Goal: Obtain resource: Download file/media

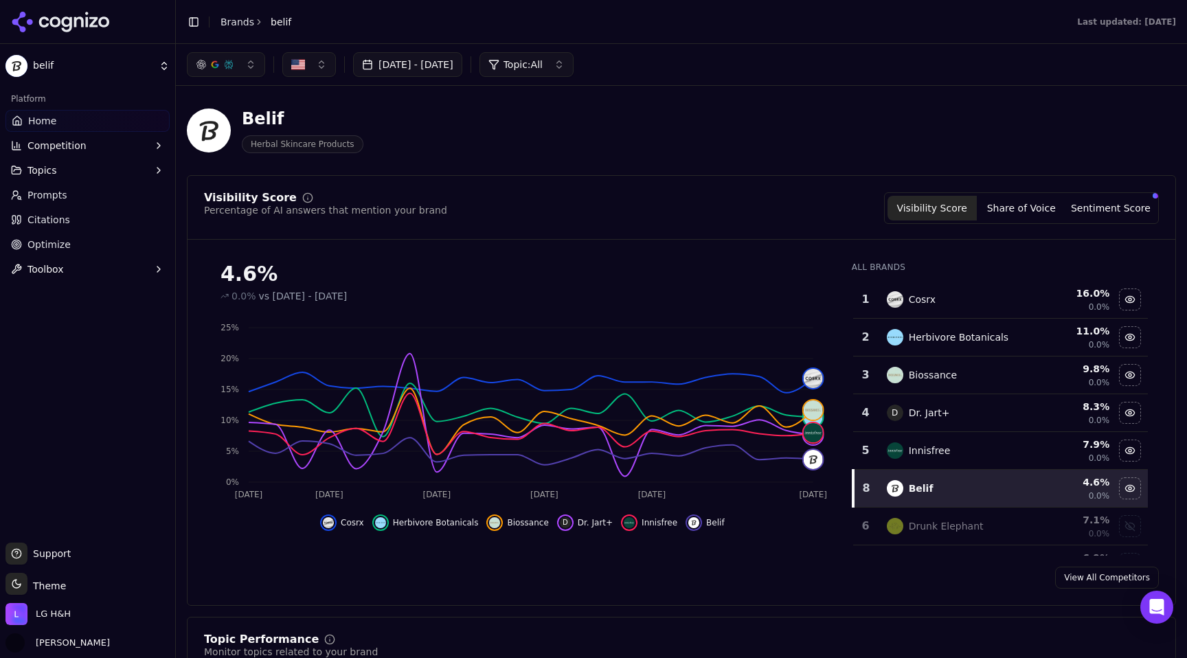
click at [59, 115] on link "Home" at bounding box center [87, 121] width 164 height 22
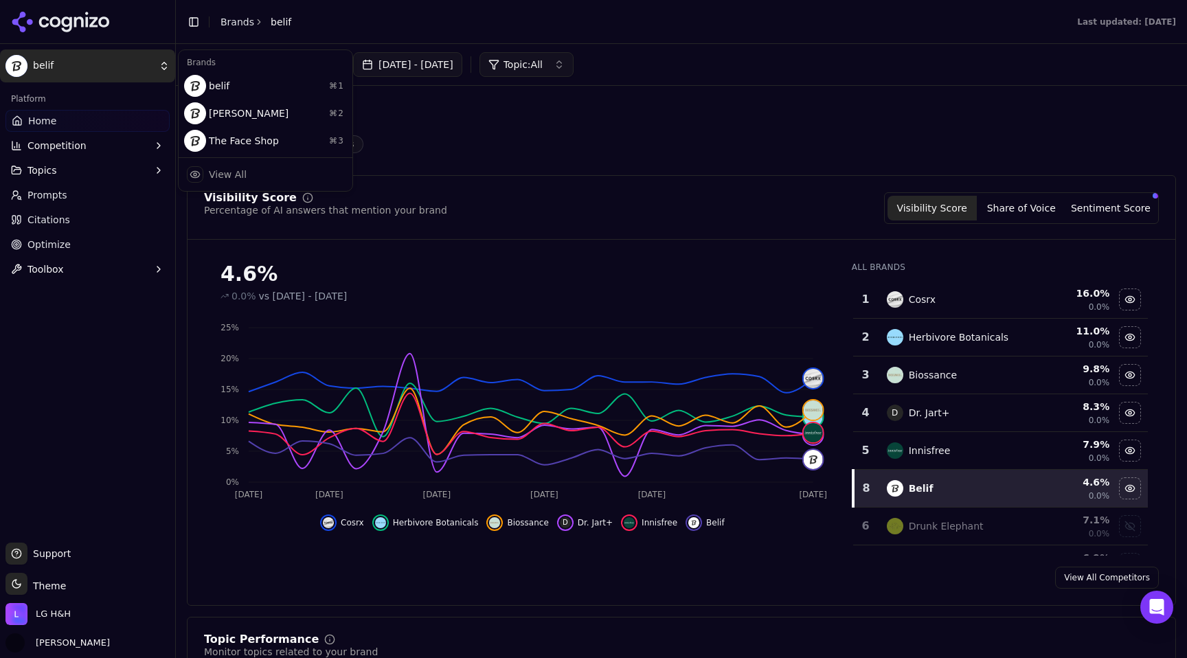
click at [124, 61] on html "belif Platform Home Competition Topics Prompts Citations Optimize Toolbox Suppo…" at bounding box center [593, 329] width 1187 height 658
click at [268, 94] on div "belif ⌘ 1" at bounding box center [265, 85] width 168 height 27
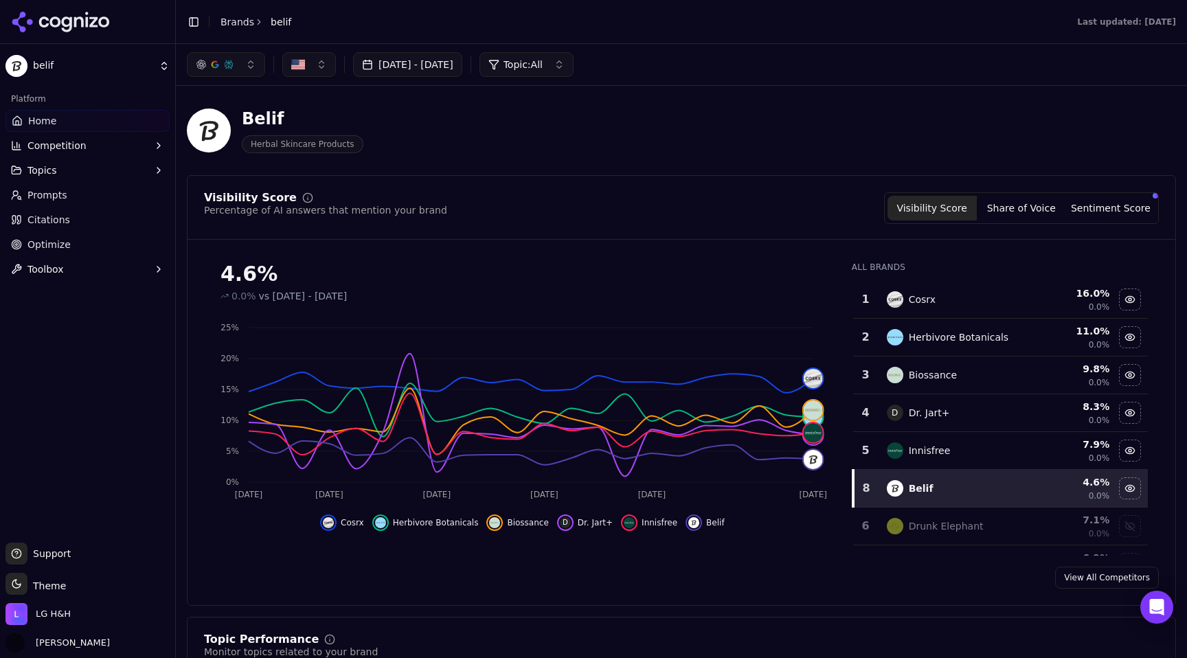
click at [97, 233] on link "Optimize" at bounding box center [87, 244] width 164 height 22
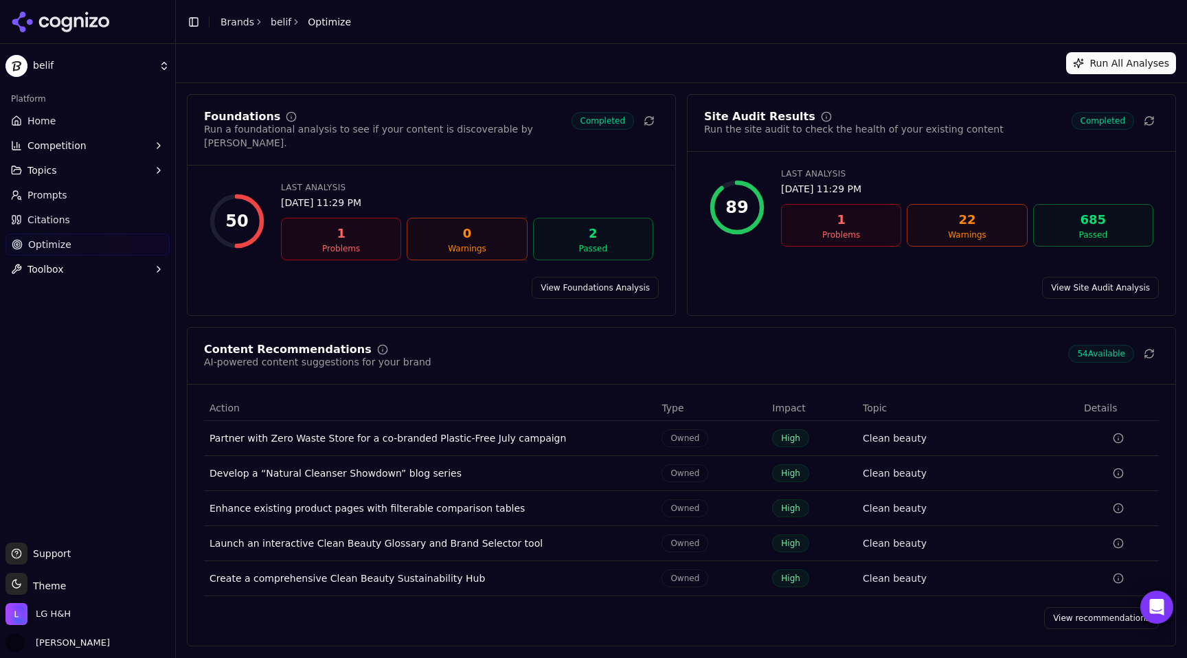
click at [970, 226] on div "22" at bounding box center [967, 219] width 108 height 19
click at [352, 224] on div "1" at bounding box center [341, 233] width 108 height 19
click at [1078, 277] on link "View Site Audit Analysis" at bounding box center [1100, 288] width 117 height 22
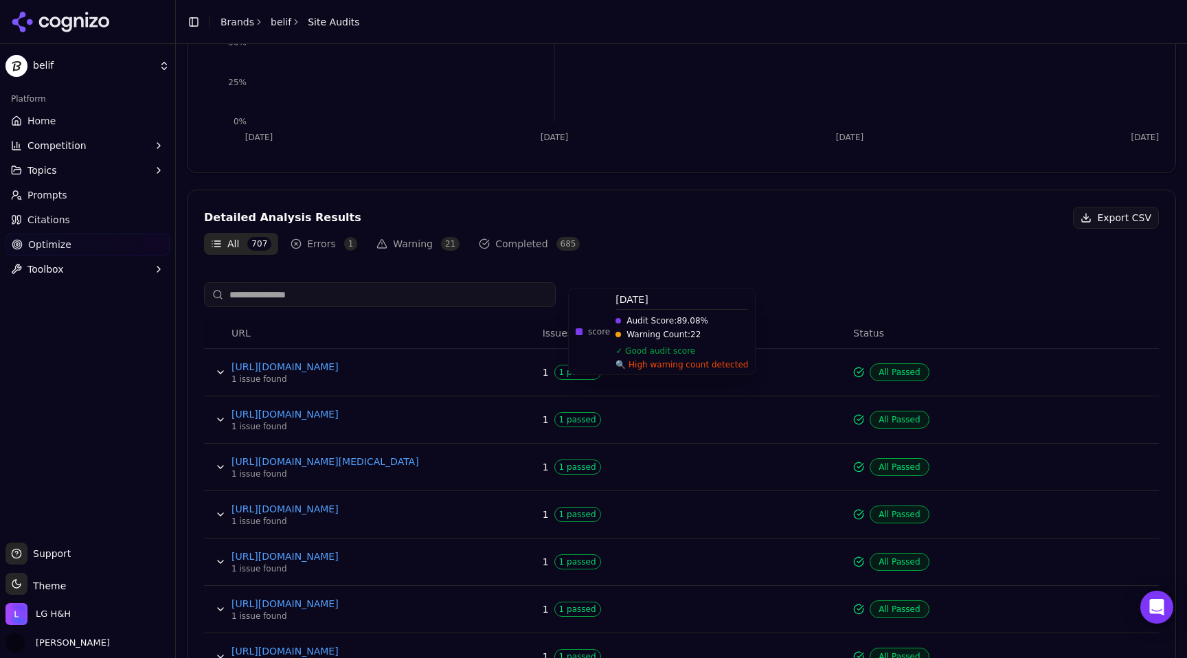
scroll to position [409, 0]
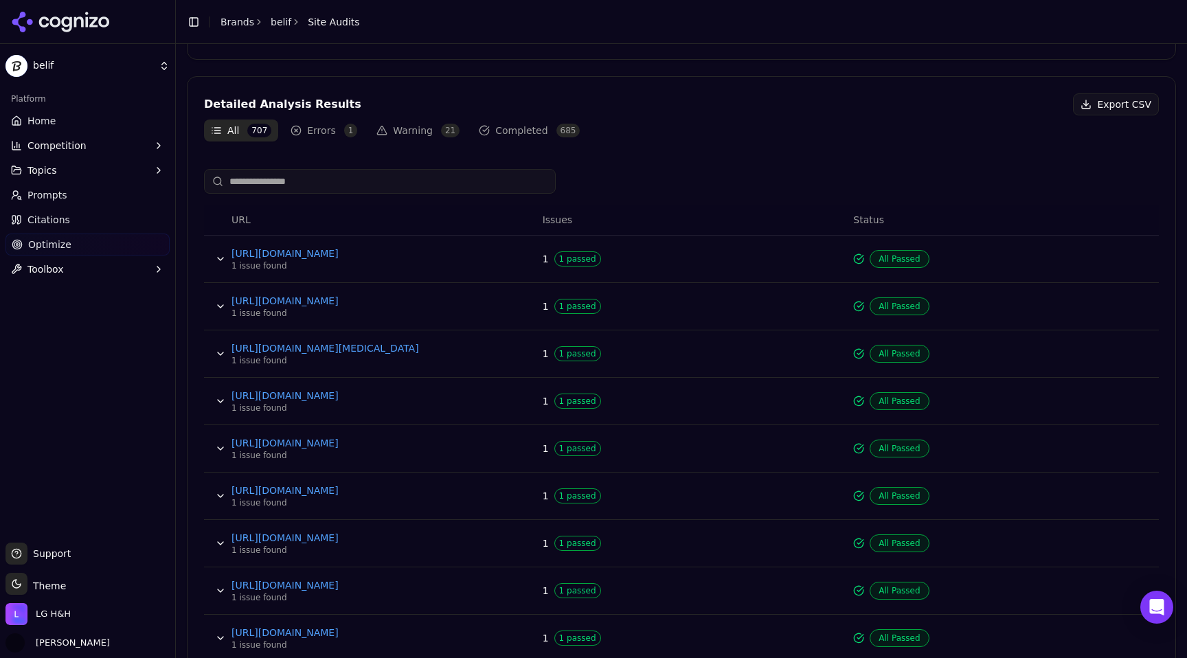
click at [333, 136] on button "Errors 1" at bounding box center [324, 130] width 80 height 22
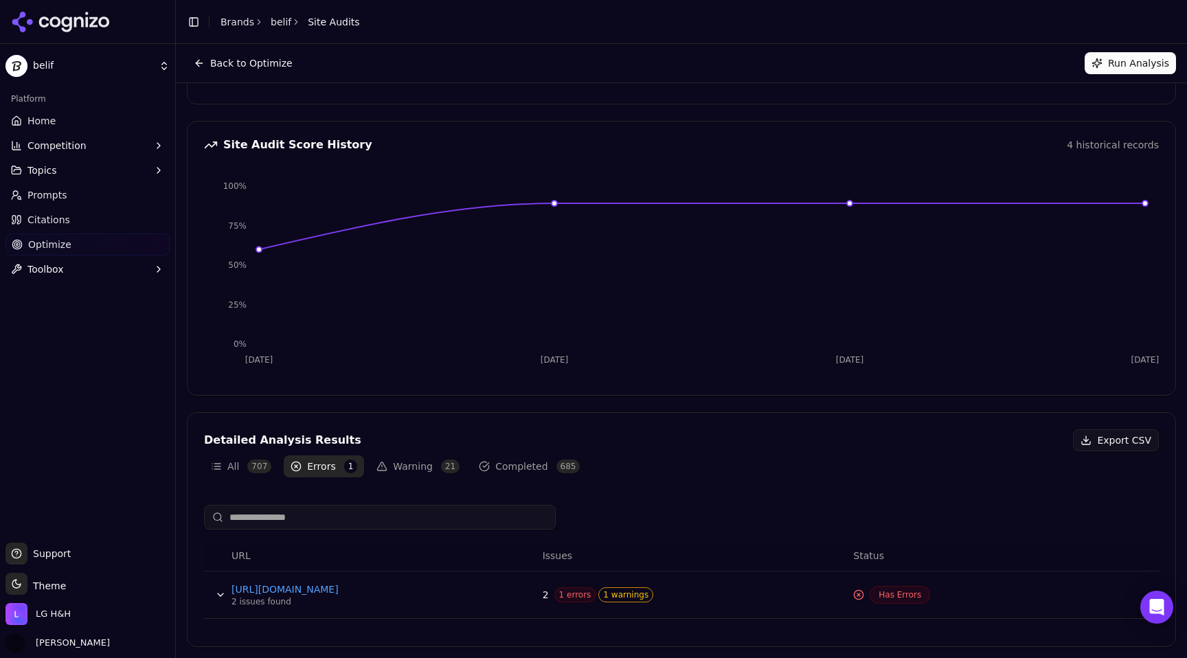
scroll to position [73, 0]
click at [257, 485] on div "Detailed Analysis Results Export CSV All 707 Errors 1 Warning 21 Completed 685 …" at bounding box center [681, 529] width 989 height 235
click at [257, 479] on div "Detailed Analysis Results Export CSV All 707 Errors 1 Warning 21 Completed 685 …" at bounding box center [681, 529] width 989 height 235
click at [256, 474] on button "All 707" at bounding box center [241, 466] width 74 height 22
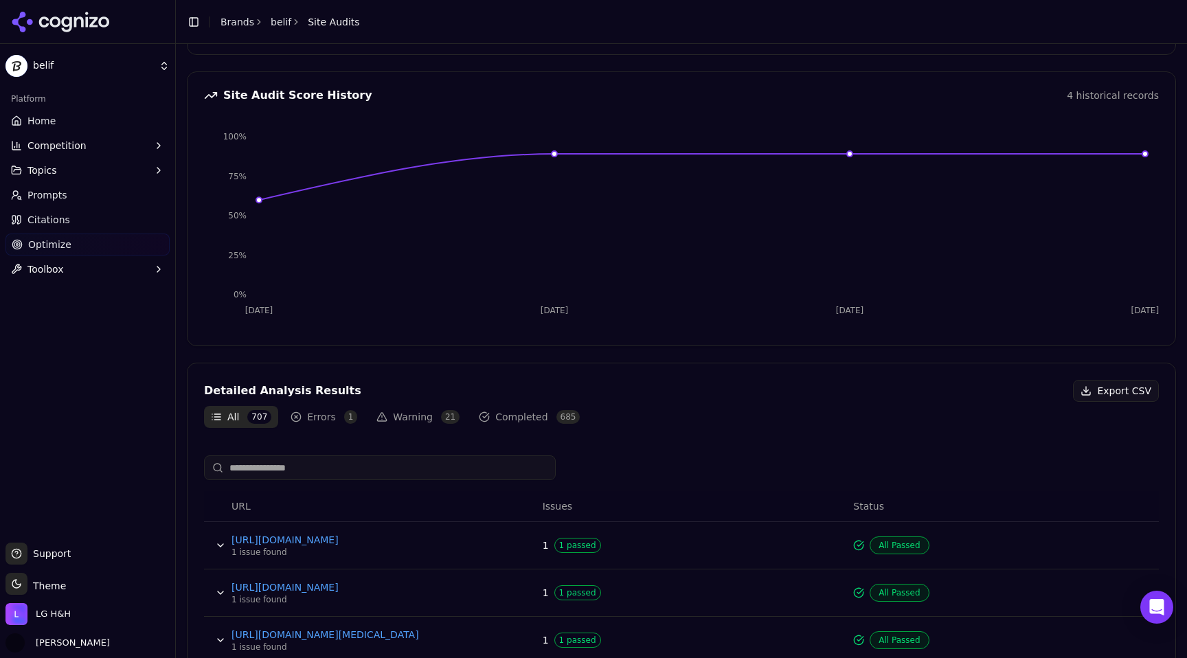
scroll to position [142, 0]
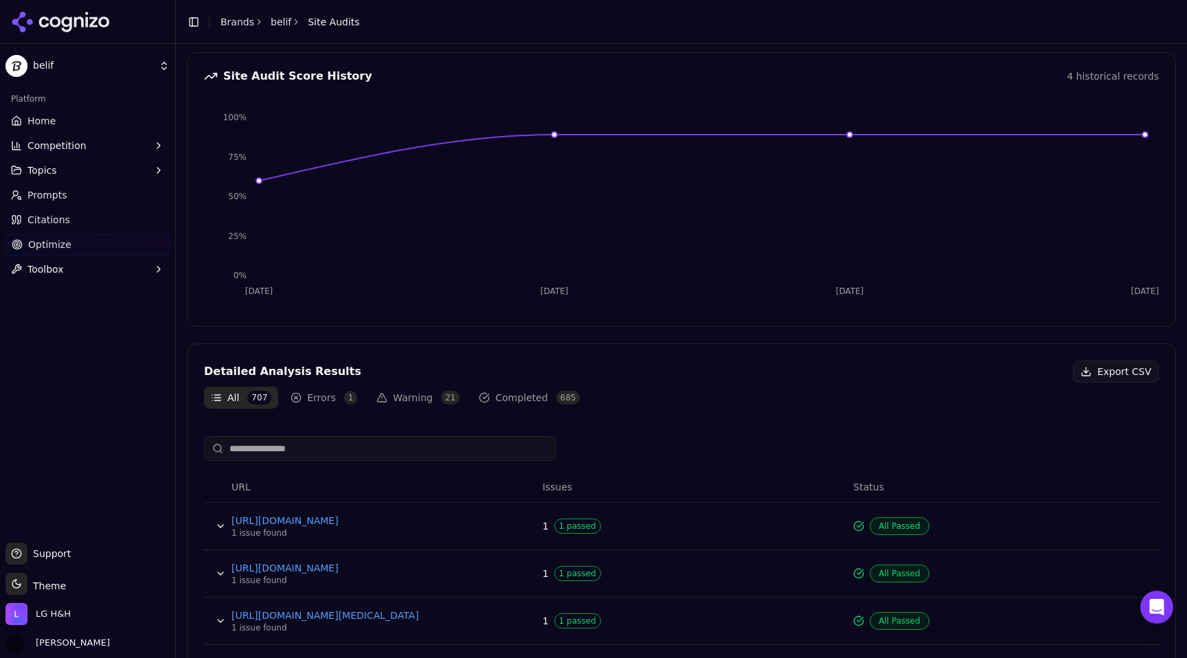
click at [330, 396] on button "Errors 1" at bounding box center [324, 398] width 80 height 22
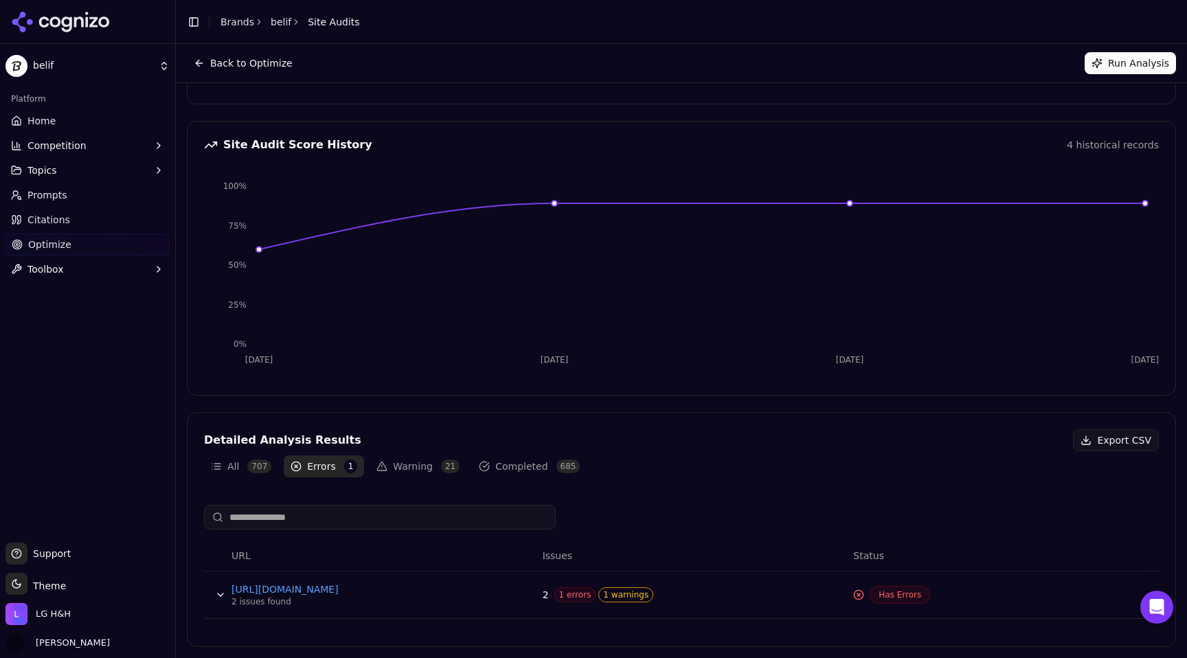
click at [572, 590] on span "1 errors" at bounding box center [575, 594] width 42 height 15
click at [222, 591] on button "Data table" at bounding box center [220, 595] width 22 height 22
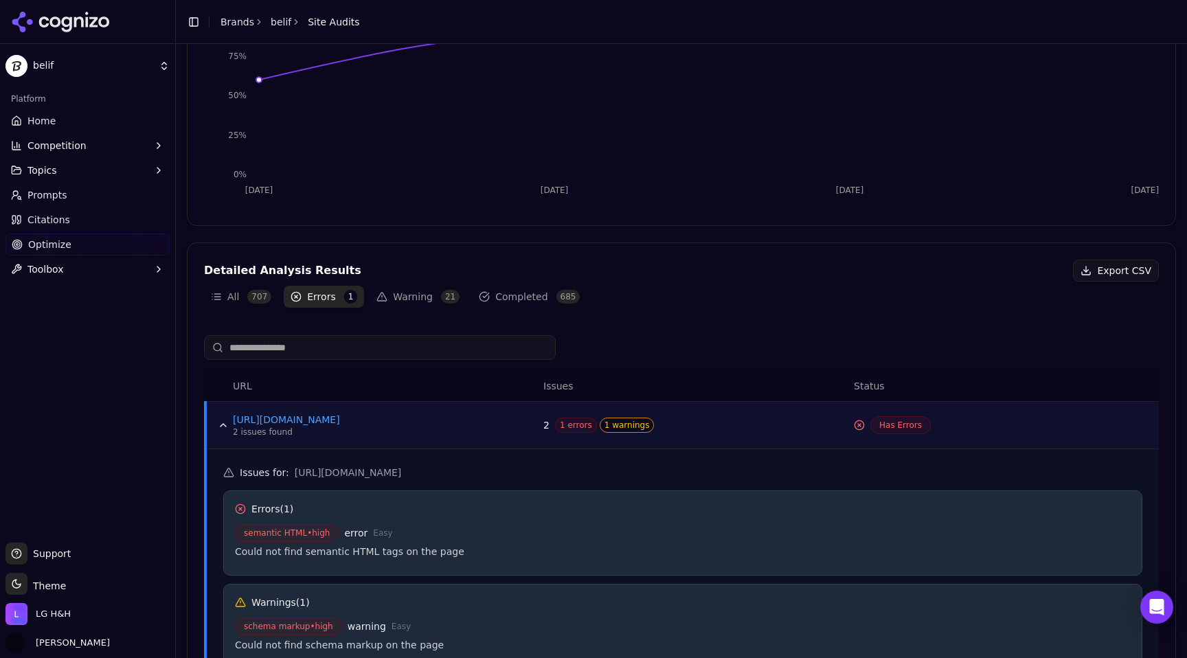
scroll to position [310, 0]
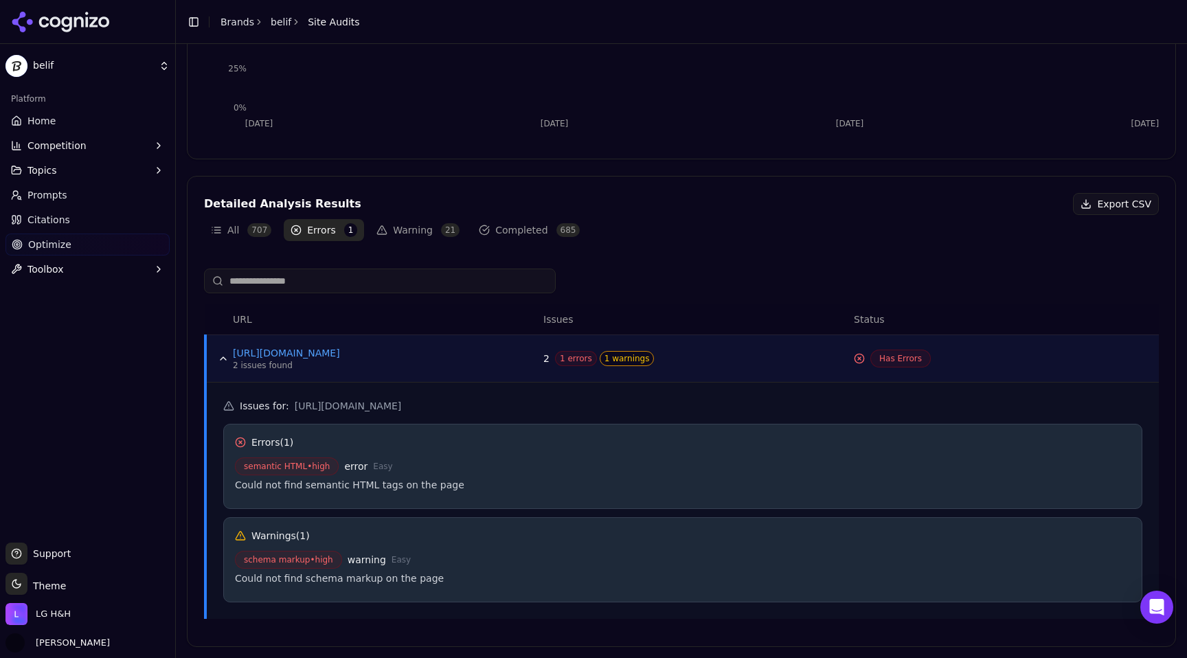
click at [417, 233] on button "Warning 21" at bounding box center [417, 230] width 97 height 22
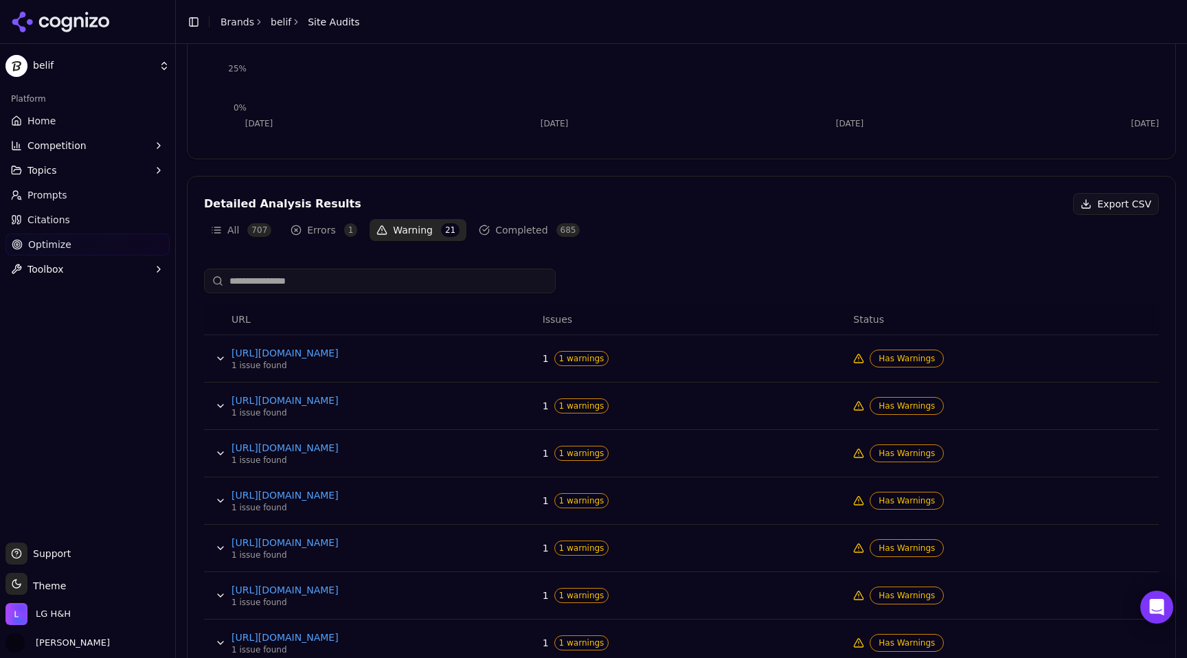
click at [213, 358] on button "Data table" at bounding box center [220, 358] width 22 height 22
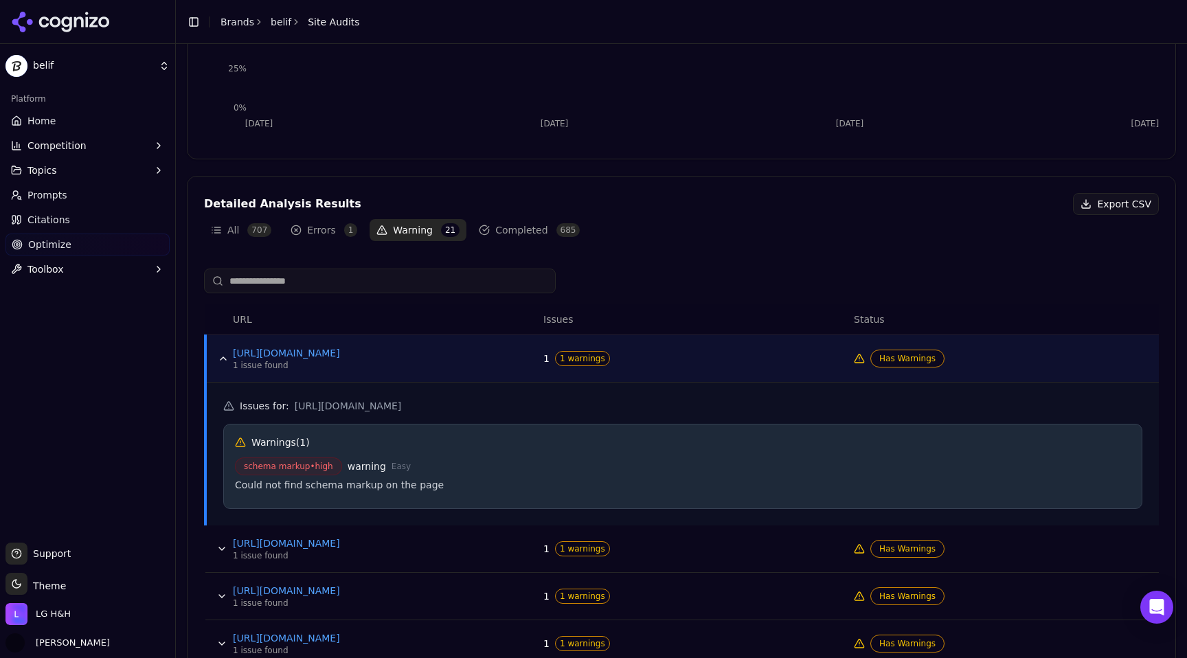
click at [342, 237] on button "Errors 1" at bounding box center [324, 230] width 80 height 22
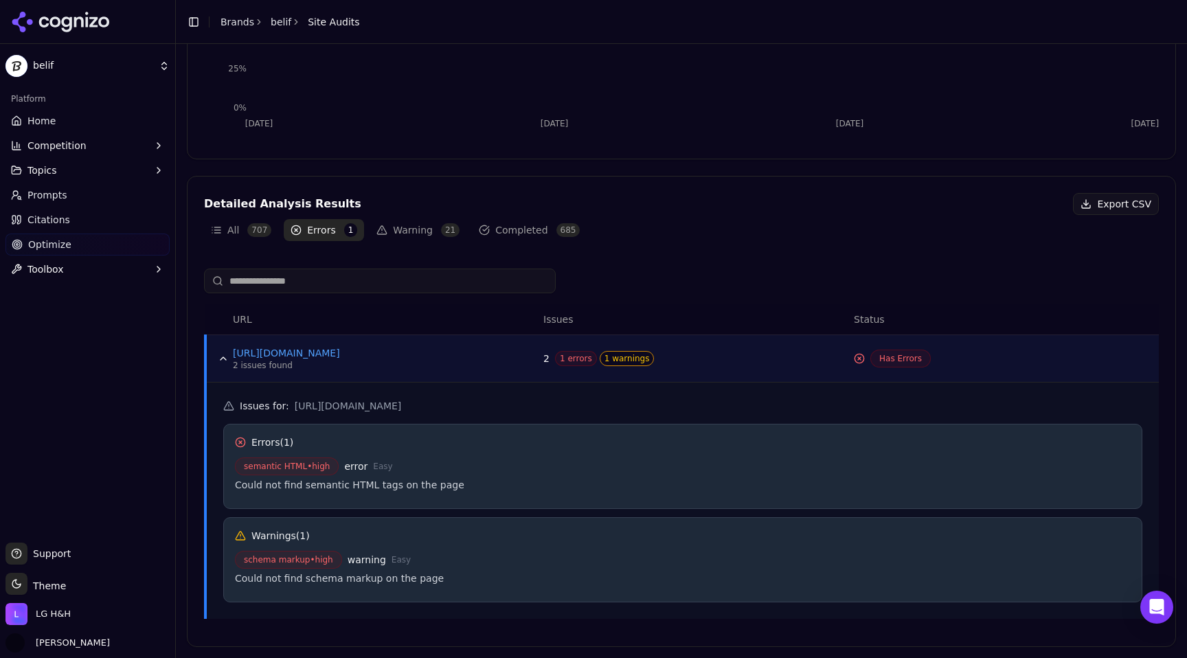
click at [406, 230] on button "Warning 21" at bounding box center [417, 230] width 97 height 22
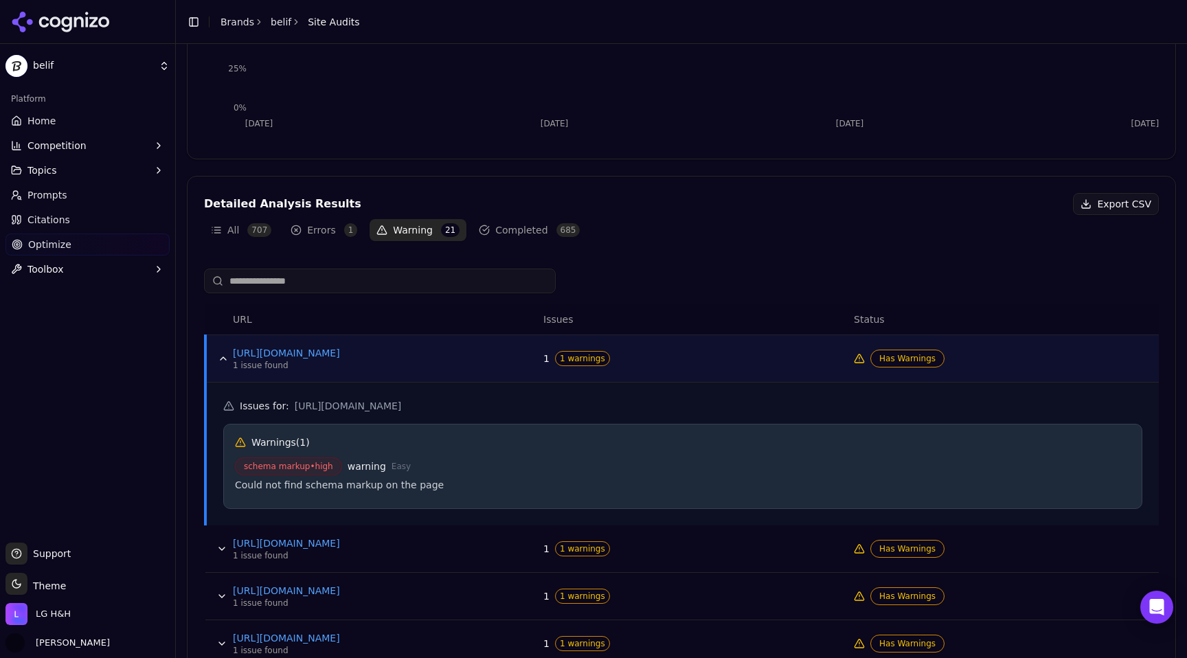
click at [855, 358] on icon "Data table" at bounding box center [858, 358] width 11 height 11
click at [859, 358] on icon "Data table" at bounding box center [859, 358] width 0 height 2
click at [919, 358] on span "Has Warnings" at bounding box center [907, 358] width 74 height 18
click at [576, 360] on span "1 warnings" at bounding box center [582, 358] width 55 height 15
click at [1131, 202] on button "Export CSV" at bounding box center [1116, 204] width 86 height 22
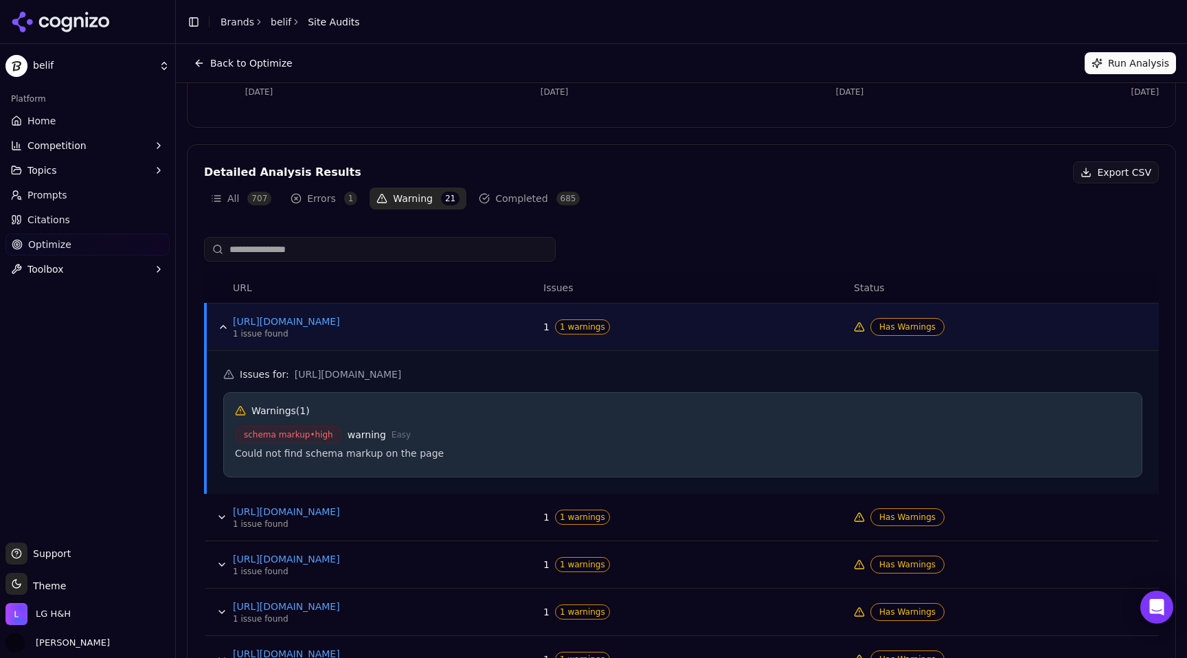
scroll to position [303, 0]
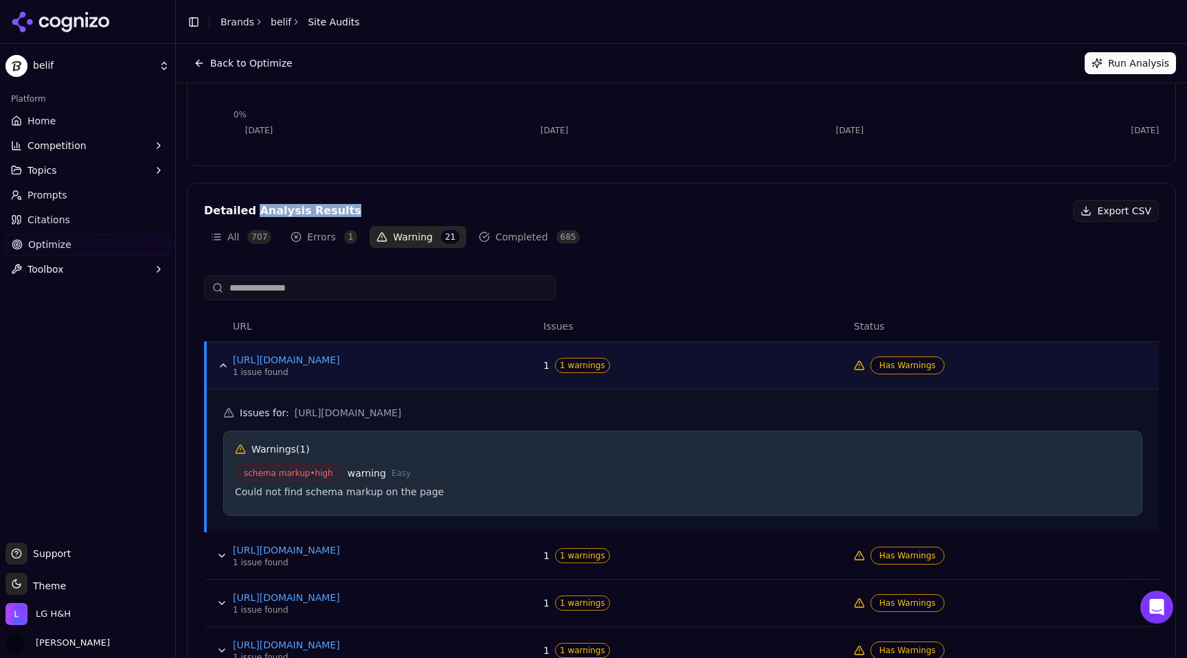
drag, startPoint x: 337, startPoint y: 209, endPoint x: 251, endPoint y: 212, distance: 86.6
click at [251, 212] on div "Detailed Analysis Results Export CSV" at bounding box center [681, 211] width 954 height 22
copy div "Analysis Results"
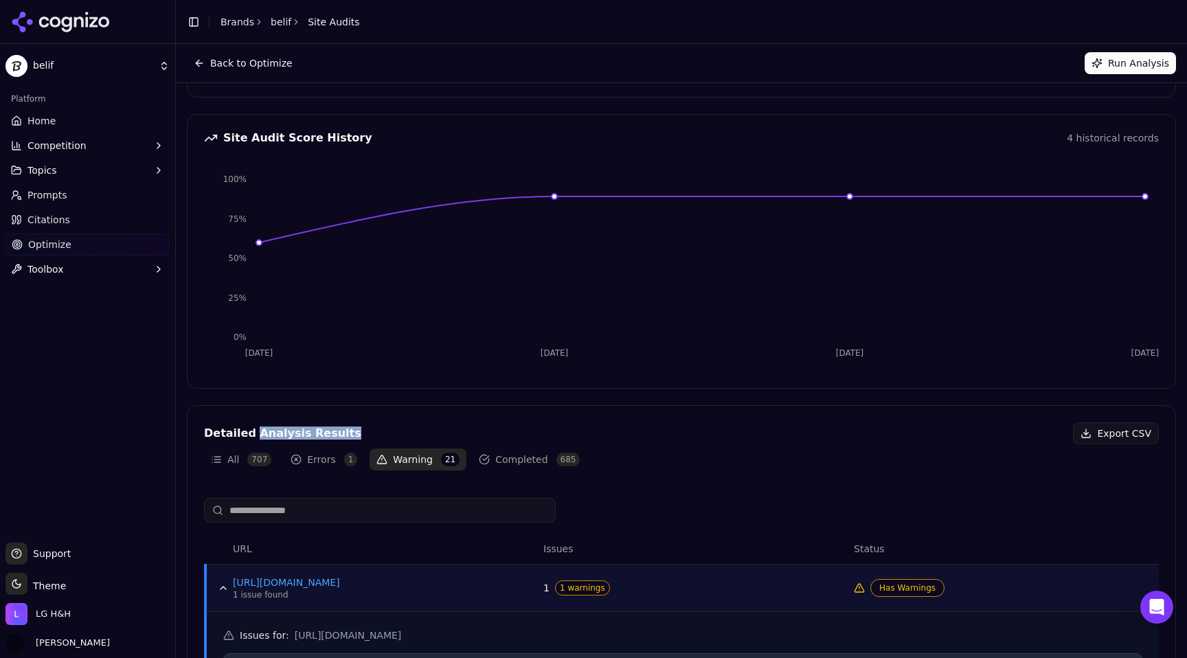
scroll to position [151, 0]
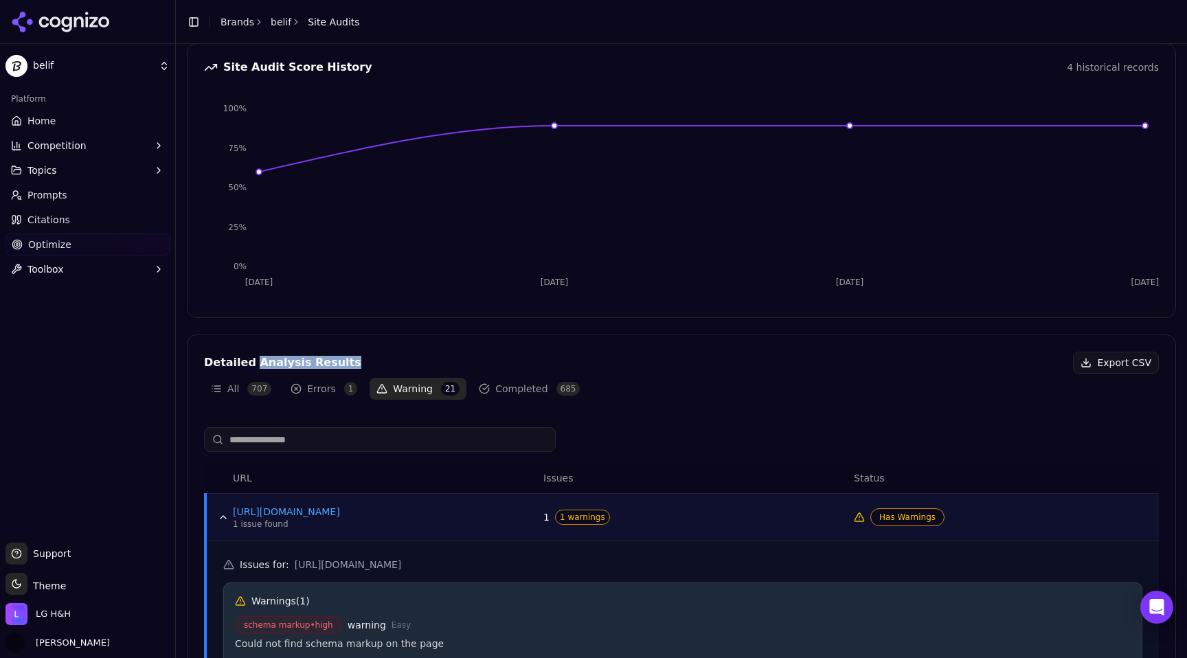
click at [321, 367] on div "Detailed Analysis Results" at bounding box center [282, 362] width 157 height 11
drag, startPoint x: 340, startPoint y: 367, endPoint x: 205, endPoint y: 365, distance: 135.3
click at [205, 365] on div "Detailed Analysis Results Export CSV" at bounding box center [681, 363] width 954 height 22
copy div "Detailed Analysis Results"
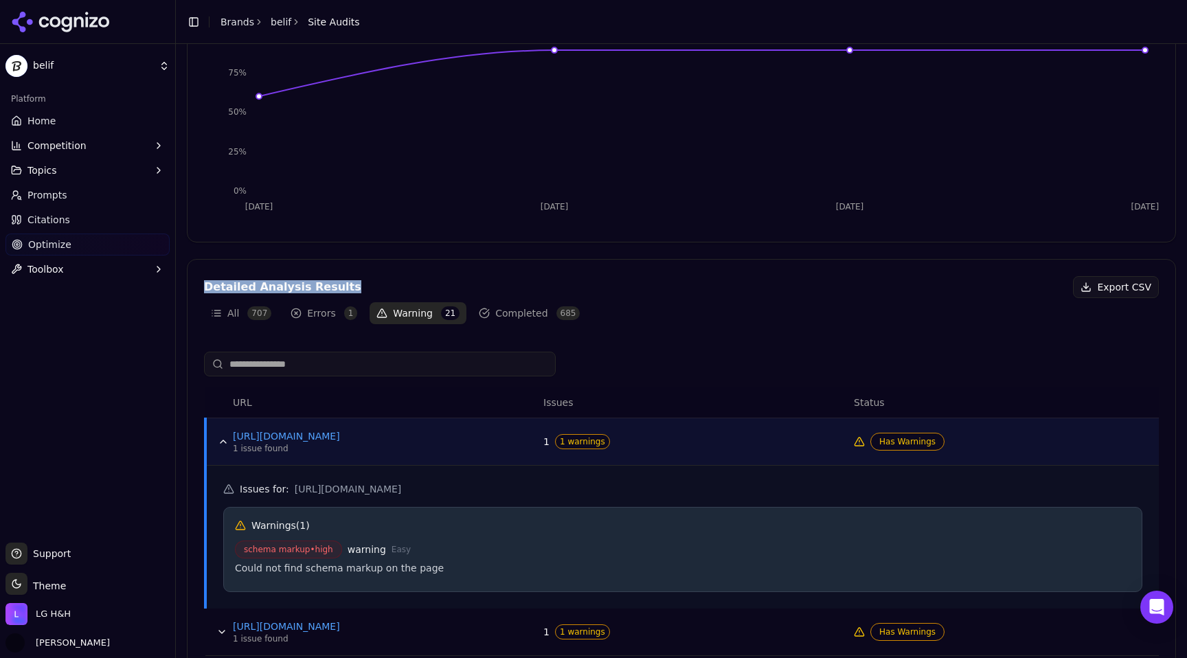
scroll to position [251, 0]
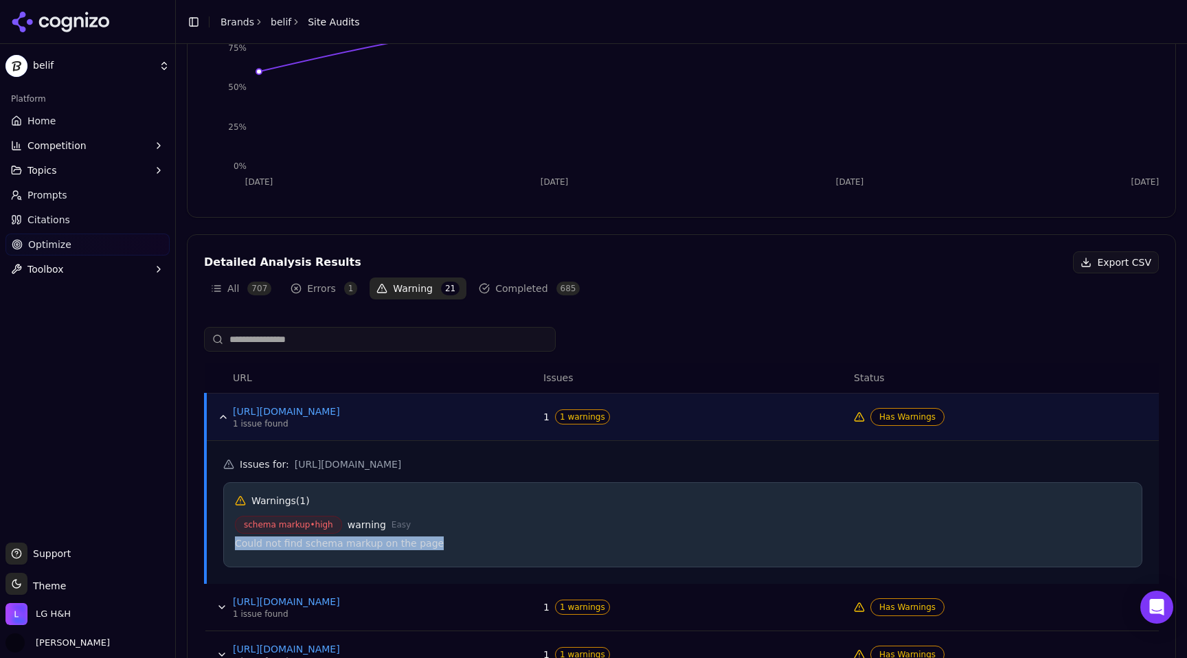
drag, startPoint x: 436, startPoint y: 546, endPoint x: 234, endPoint y: 547, distance: 201.9
click at [234, 547] on div "Warnings ( 1 ) schema markup • high warning Easy Could not find schema markup o…" at bounding box center [682, 524] width 919 height 85
copy div "Could not find schema markup on the page"
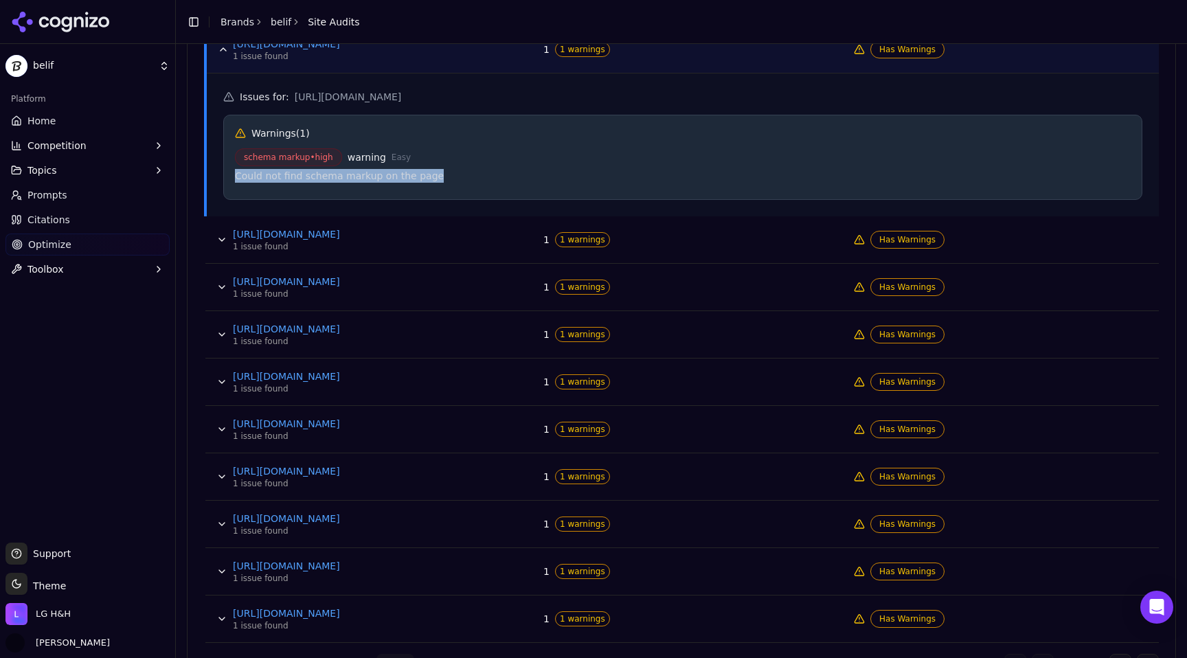
scroll to position [646, 0]
